Goal: Information Seeking & Learning: Learn about a topic

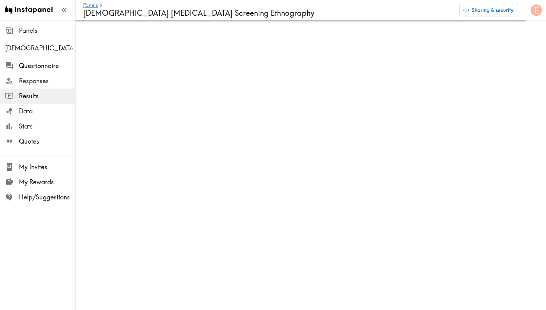
click at [30, 78] on span "Responses" at bounding box center [47, 81] width 56 height 9
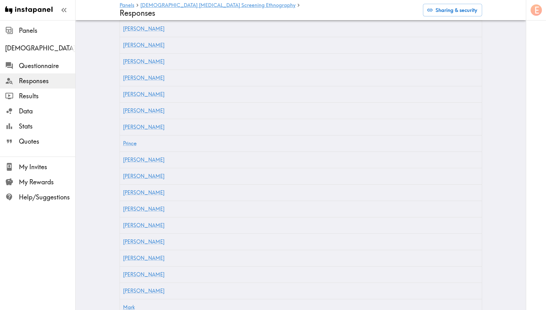
scroll to position [262, 0]
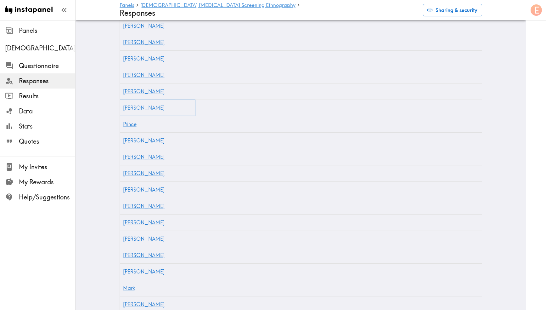
click at [126, 105] on link "[PERSON_NAME]" at bounding box center [144, 108] width 42 height 6
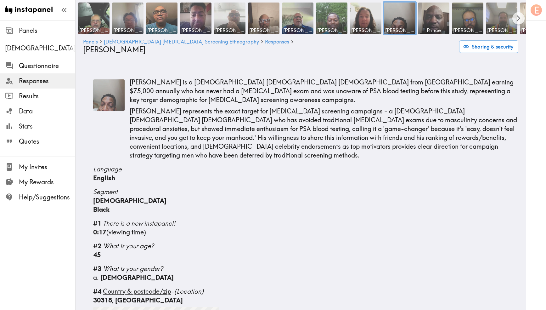
scroll to position [920, 0]
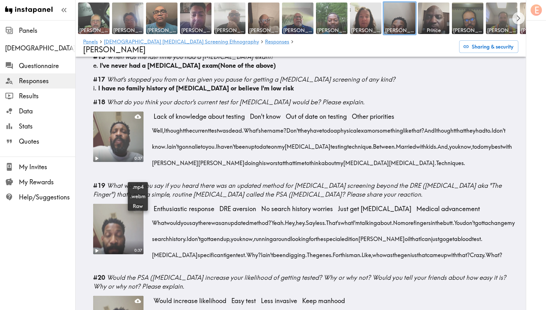
click at [138, 206] on icon at bounding box center [138, 209] width 6 height 6
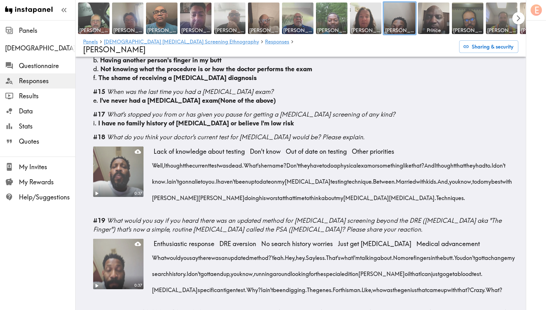
scroll to position [868, 0]
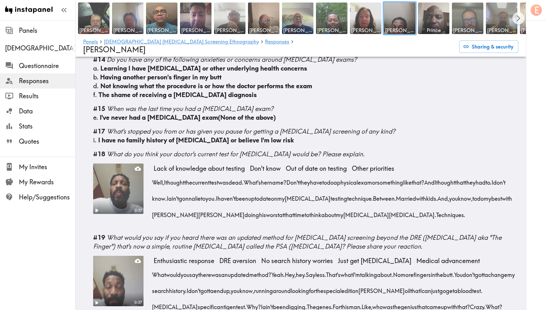
click at [470, 27] on span "[PERSON_NAME]" at bounding box center [467, 30] width 29 height 7
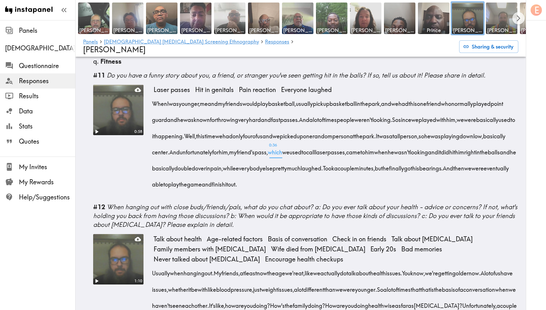
scroll to position [665, 0]
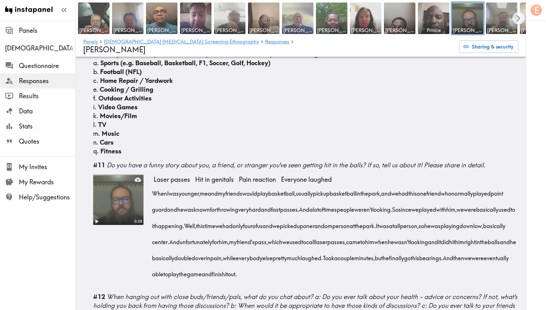
click at [300, 28] on span "[PERSON_NAME]" at bounding box center [297, 30] width 29 height 7
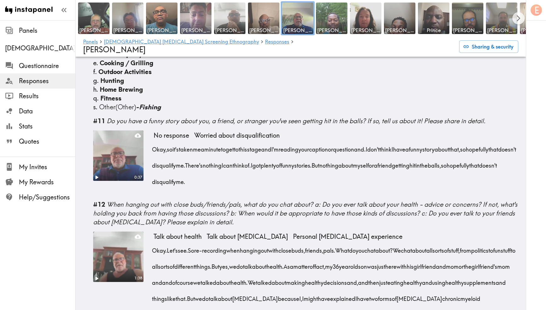
scroll to position [1133, 0]
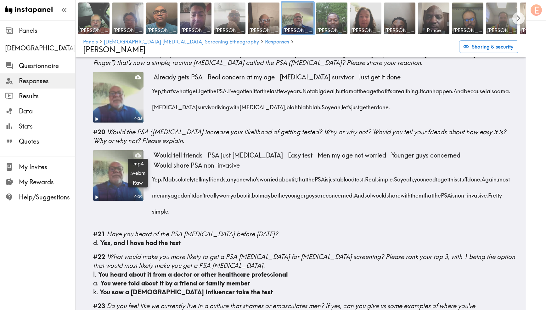
click at [138, 153] on icon at bounding box center [138, 155] width 6 height 4
click at [471, 24] on img at bounding box center [467, 18] width 33 height 33
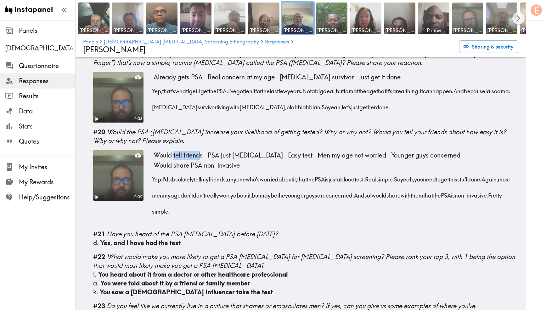
scroll to position [1248, 0]
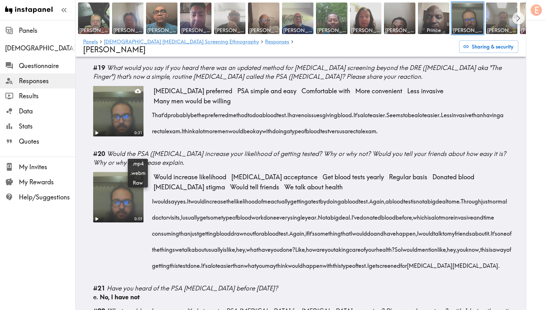
click at [138, 174] on icon at bounding box center [138, 177] width 6 height 6
